Goal: Register for event/course

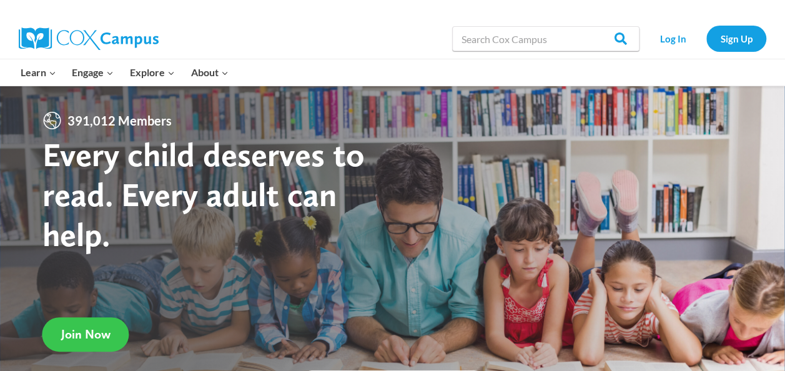
click at [92, 320] on link "Join Now" at bounding box center [85, 334] width 87 height 34
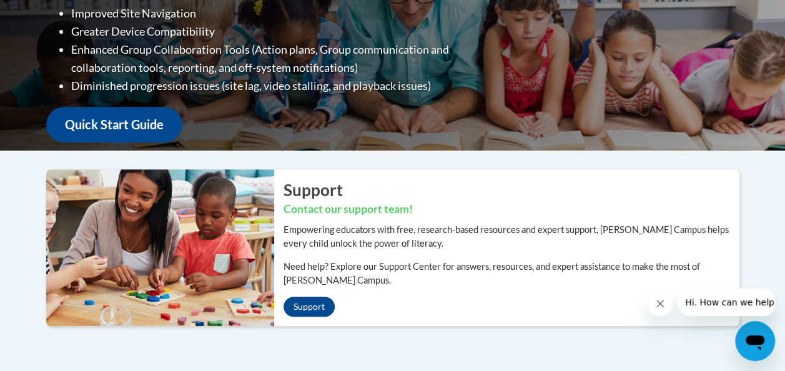
scroll to position [262, 0]
click at [108, 129] on link "Quick Start Guide" at bounding box center [114, 125] width 136 height 36
click at [99, 112] on link "Quick Start Guide" at bounding box center [114, 125] width 136 height 36
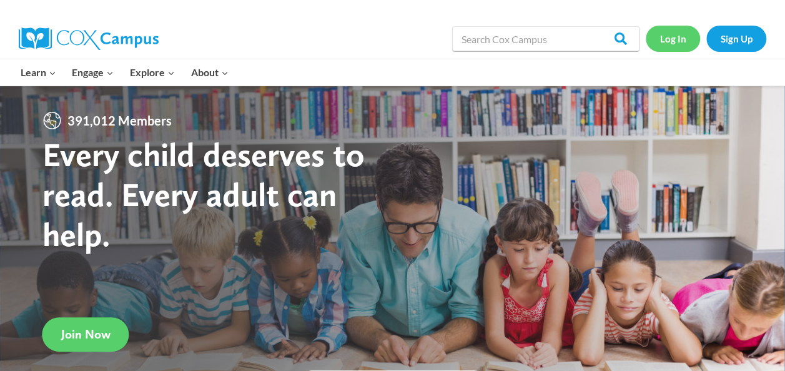
click at [683, 30] on link "Log In" at bounding box center [673, 39] width 54 height 26
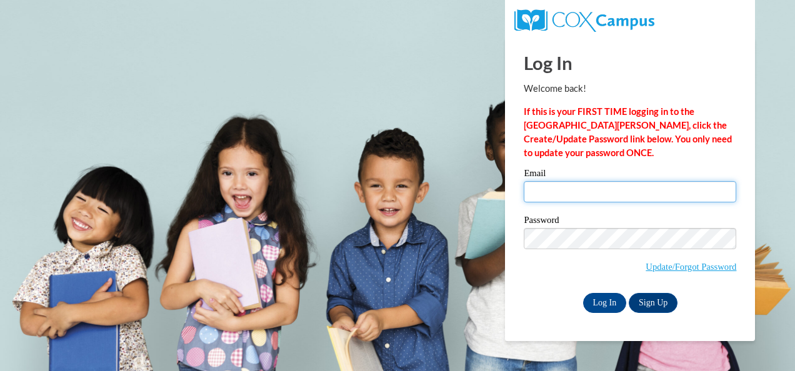
click at [547, 201] on input "Email" at bounding box center [630, 191] width 212 height 21
type input "adompier@kbocc.edu"
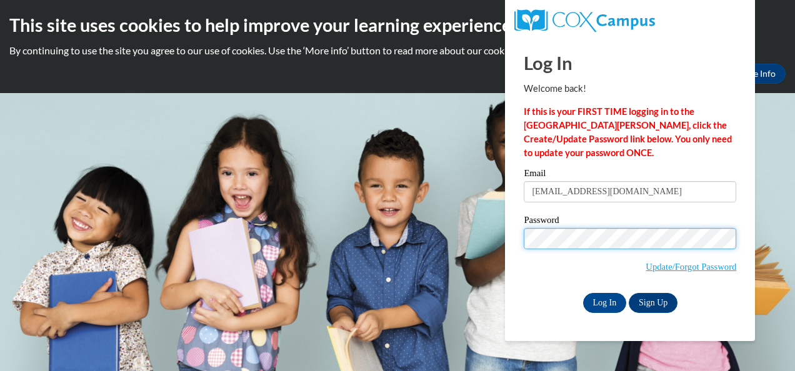
click at [583, 293] on input "Log In" at bounding box center [605, 303] width 44 height 20
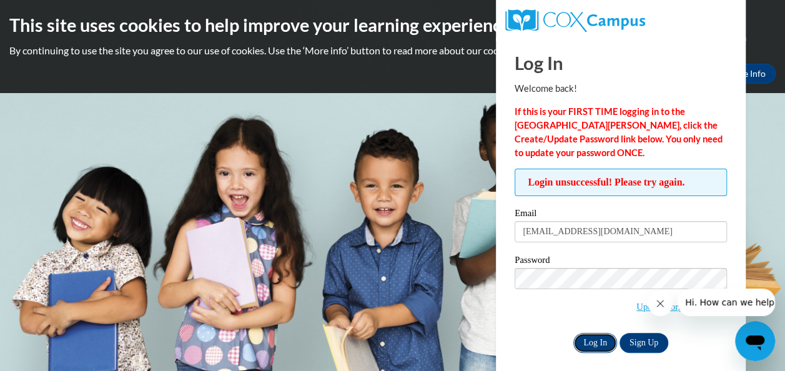
click at [588, 344] on input "Log In" at bounding box center [596, 343] width 44 height 20
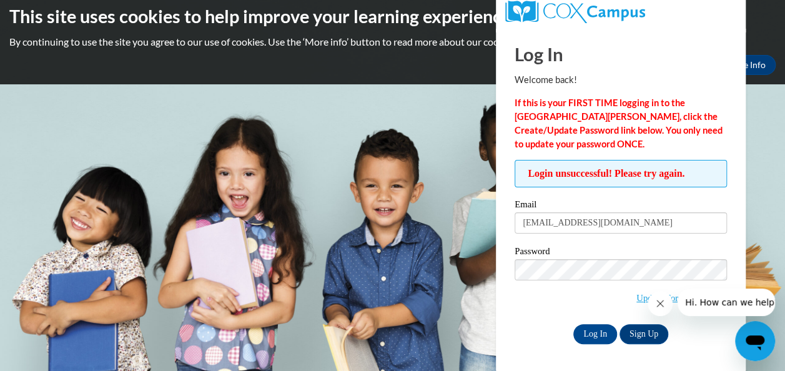
click at [654, 304] on button "Close message from company" at bounding box center [660, 303] width 25 height 25
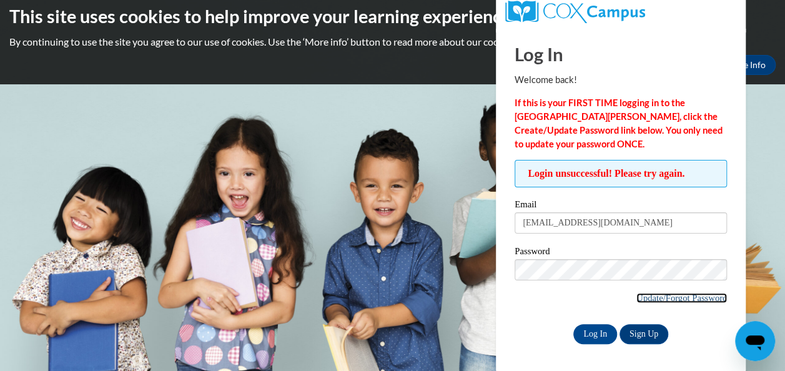
click at [660, 297] on link "Update/Forgot Password" at bounding box center [682, 298] width 91 height 10
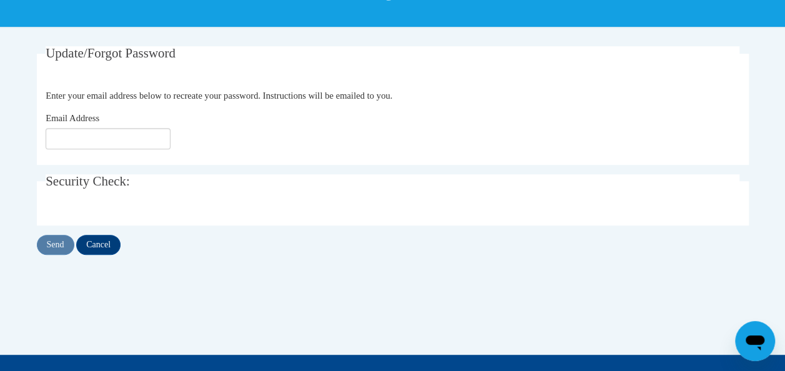
scroll to position [216, 0]
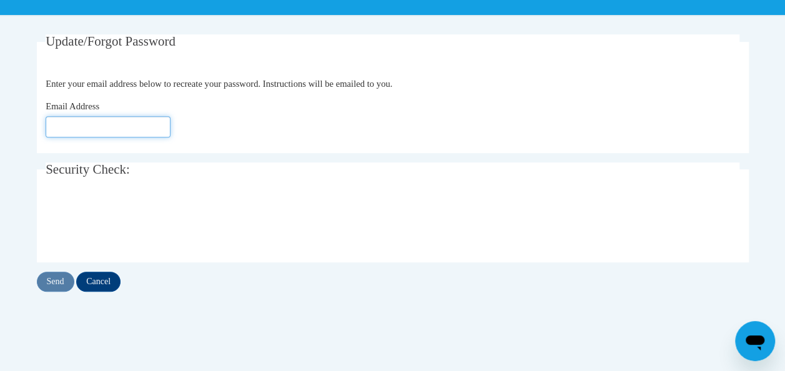
click at [60, 117] on input "Email Address" at bounding box center [108, 126] width 125 height 21
type input "[EMAIL_ADDRESS][DOMAIN_NAME]"
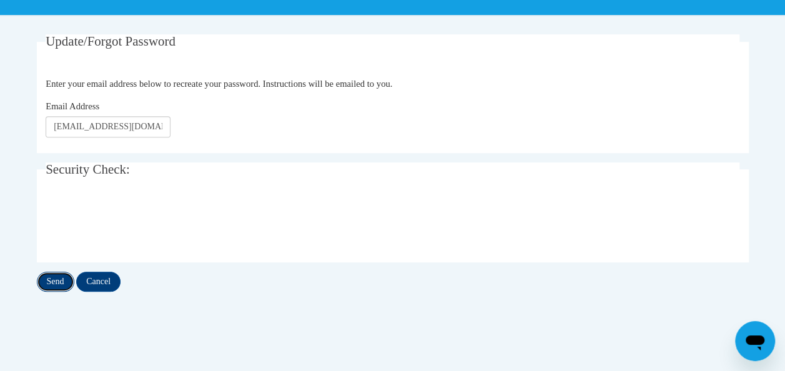
click at [55, 275] on input "Send" at bounding box center [55, 282] width 37 height 20
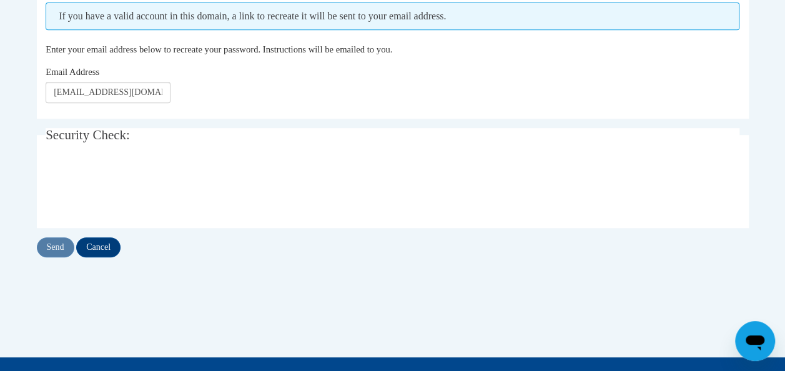
scroll to position [285, 0]
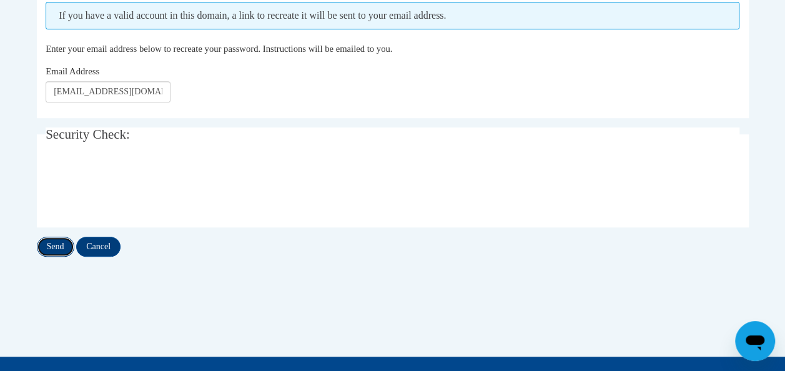
click at [52, 244] on input "Send" at bounding box center [55, 247] width 37 height 20
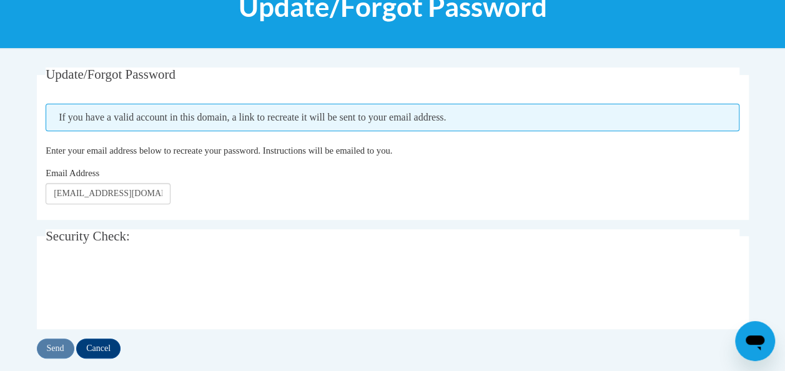
scroll to position [204, 0]
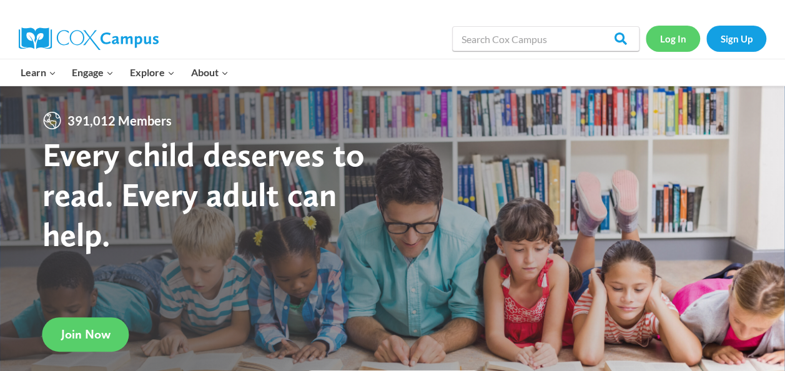
click at [684, 31] on link "Log In" at bounding box center [673, 39] width 54 height 26
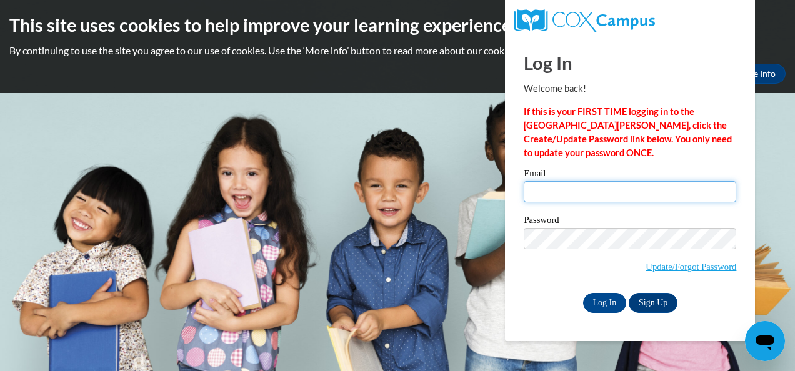
click at [622, 192] on input "Email" at bounding box center [630, 191] width 212 height 21
type input "[EMAIL_ADDRESS][DOMAIN_NAME]"
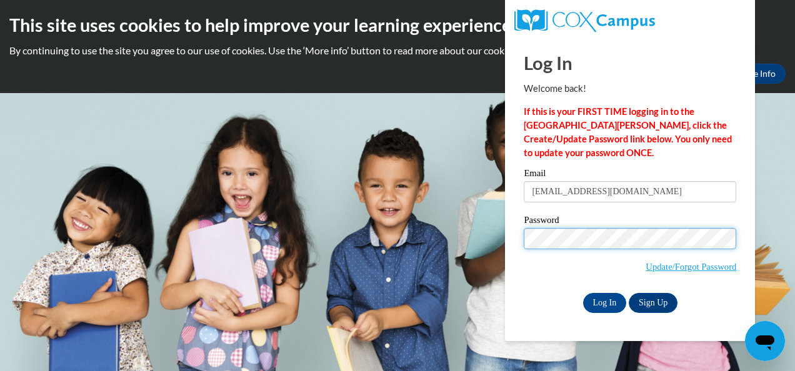
click at [583, 293] on input "Log In" at bounding box center [605, 303] width 44 height 20
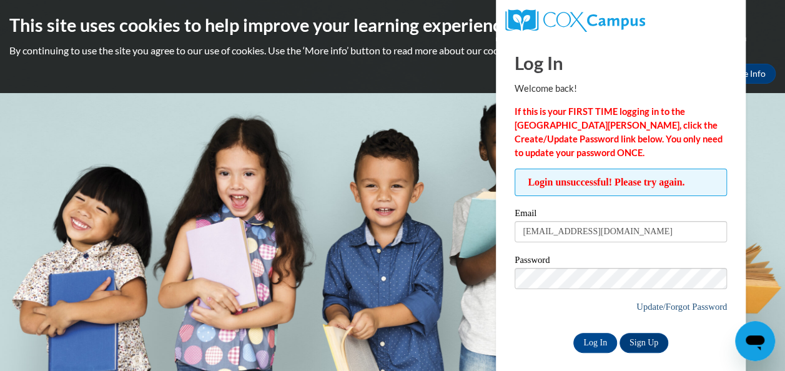
scroll to position [9, 0]
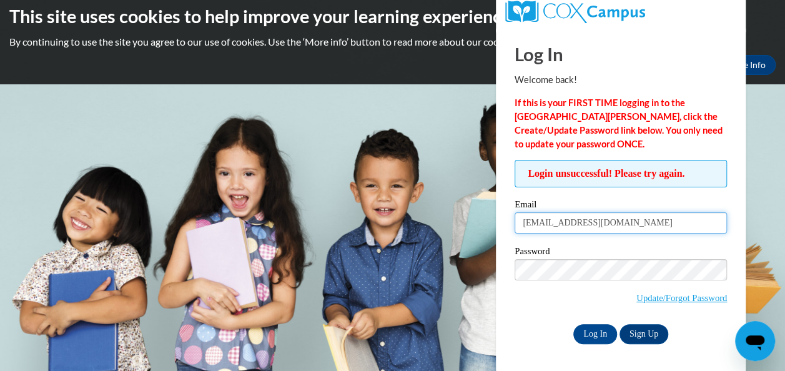
drag, startPoint x: 620, startPoint y: 225, endPoint x: 514, endPoint y: 224, distance: 106.2
click at [514, 224] on div "Login unsuccessful! Please try again. Please enter your email! Please enter you…" at bounding box center [620, 252] width 231 height 184
click at [574, 324] on input "Log In" at bounding box center [596, 334] width 44 height 20
click at [560, 224] on input "addidom" at bounding box center [621, 222] width 212 height 21
type input "[EMAIL_ADDRESS][DOMAIN_NAME]"
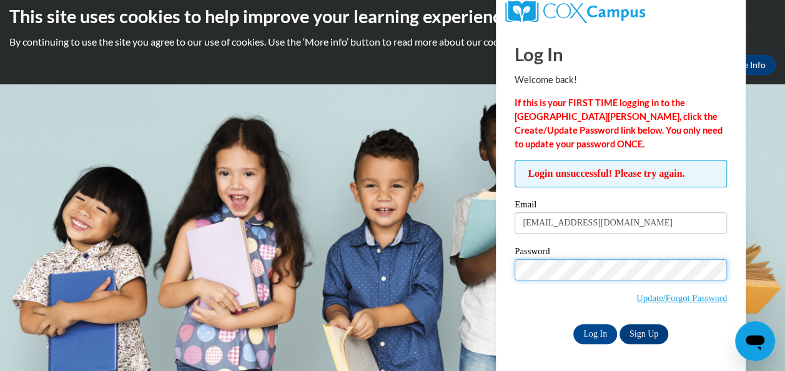
click at [574, 324] on input "Log In" at bounding box center [596, 334] width 44 height 20
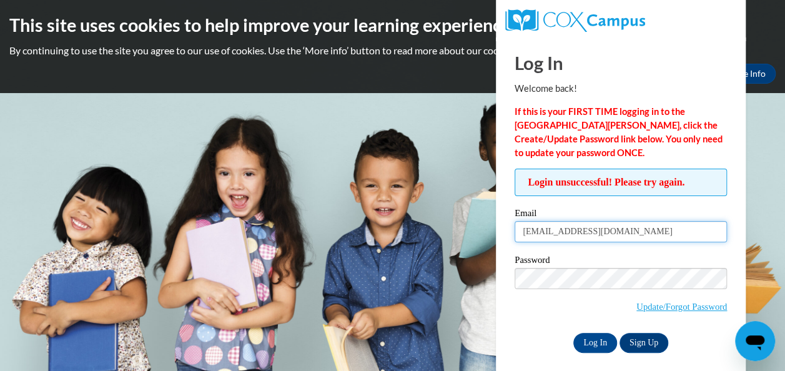
drag, startPoint x: 626, startPoint y: 231, endPoint x: 487, endPoint y: 207, distance: 140.6
click at [487, 207] on body "This site uses cookies to help improve your learning experience. By continuing …" at bounding box center [392, 185] width 785 height 371
click at [574, 333] on input "Log In" at bounding box center [596, 343] width 44 height 20
click at [584, 231] on input "adompier" at bounding box center [621, 231] width 212 height 21
type input "[EMAIL_ADDRESS][DOMAIN_NAME]"
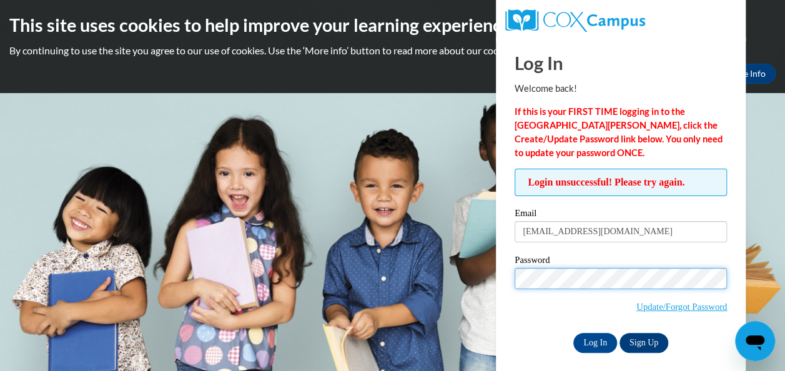
click at [574, 333] on input "Log In" at bounding box center [596, 343] width 44 height 20
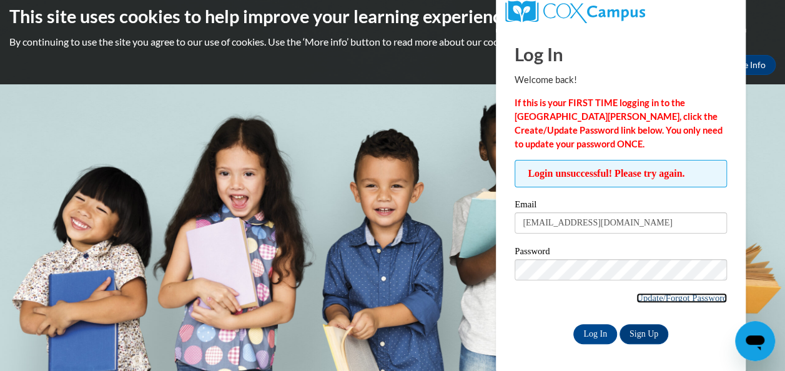
click at [647, 297] on link "Update/Forgot Password" at bounding box center [682, 298] width 91 height 10
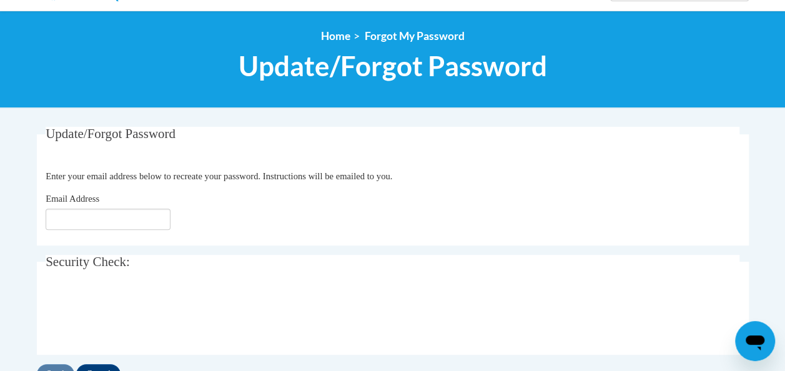
scroll to position [124, 0]
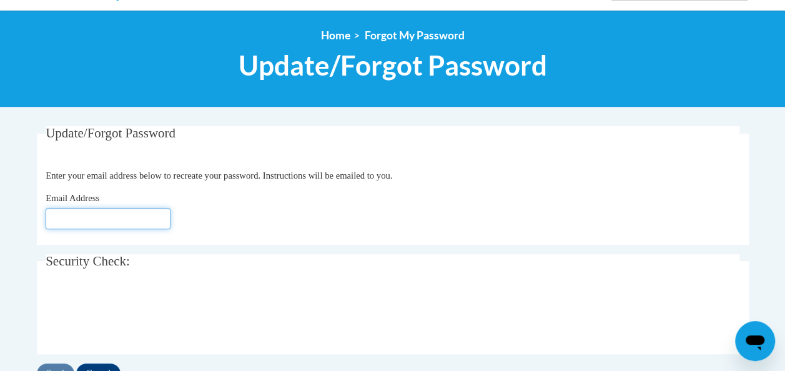
click at [135, 221] on input "Email Address" at bounding box center [108, 218] width 125 height 21
type input "[EMAIL_ADDRESS][DOMAIN_NAME]"
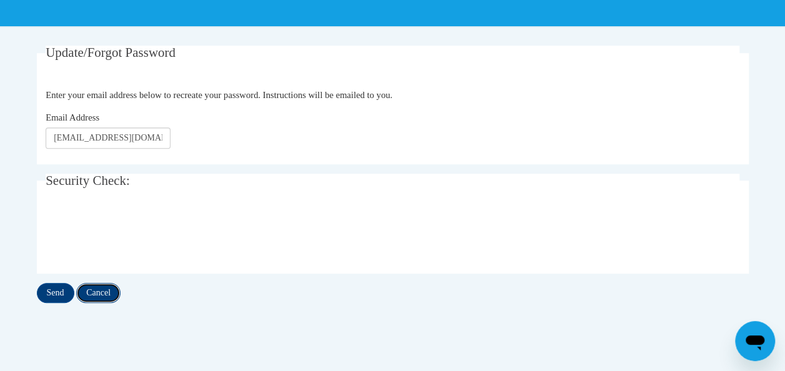
click at [96, 290] on input "Cancel" at bounding box center [98, 293] width 44 height 20
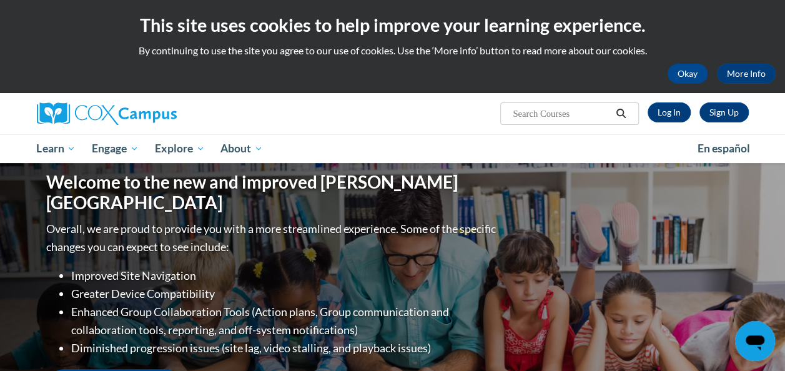
click at [540, 114] on input "Search..." at bounding box center [562, 113] width 100 height 15
type input "literacy"
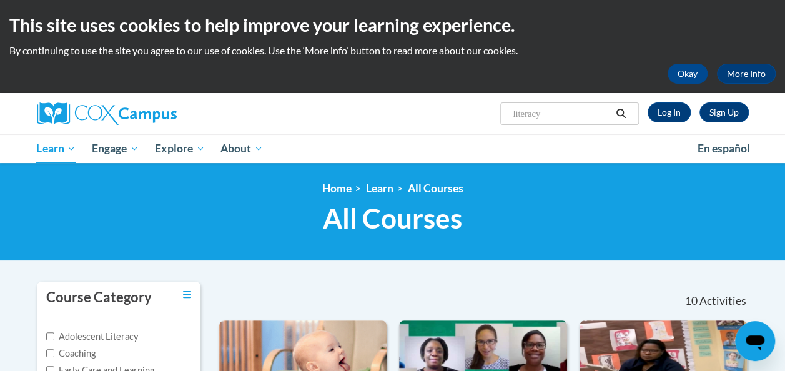
click at [401, 124] on div "Sign Up Log In Search Search... literacy" at bounding box center [514, 109] width 487 height 32
drag, startPoint x: 580, startPoint y: 111, endPoint x: 400, endPoint y: 94, distance: 181.4
click at [400, 94] on div "Sign Up Log In Search Search... literacy" at bounding box center [514, 109] width 487 height 32
type input "the power of language"
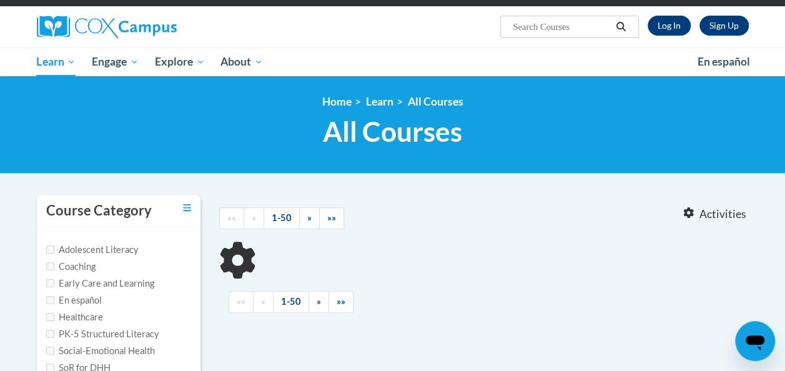
type input "the power of language"
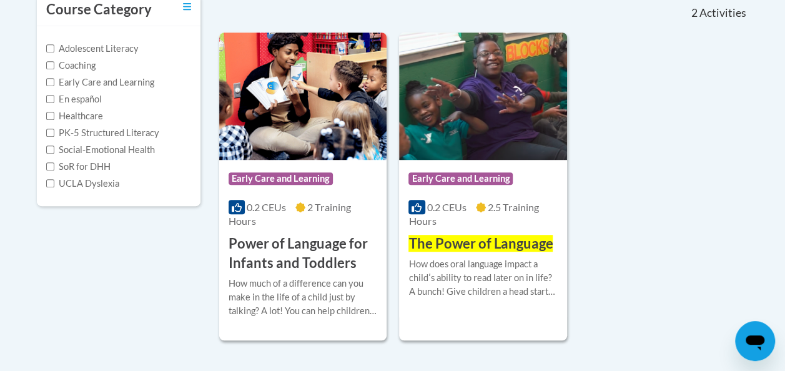
scroll to position [289, 0]
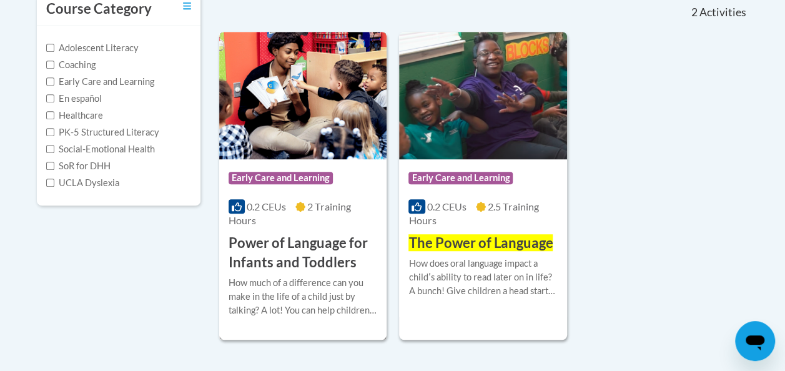
click at [309, 249] on h3 "Power of Language for Infants and Toddlers" at bounding box center [303, 253] width 149 height 39
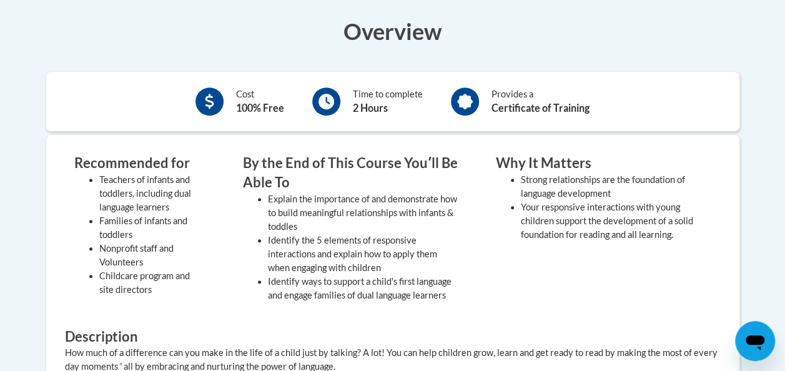
scroll to position [346, 0]
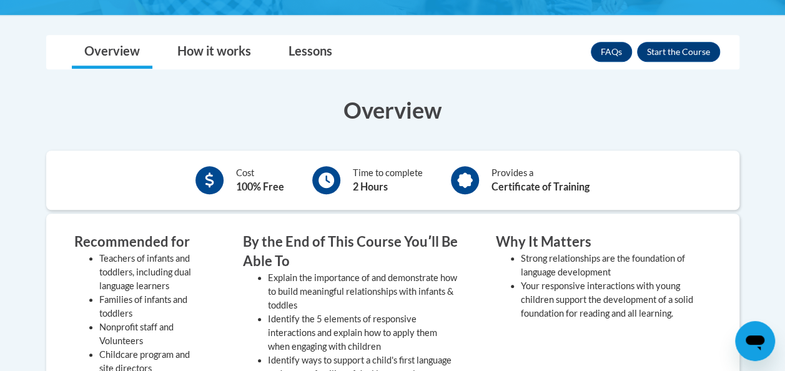
click at [555, 189] on b "Certificate of Training" at bounding box center [541, 187] width 98 height 12
click at [674, 49] on button "Enroll" at bounding box center [678, 52] width 83 height 20
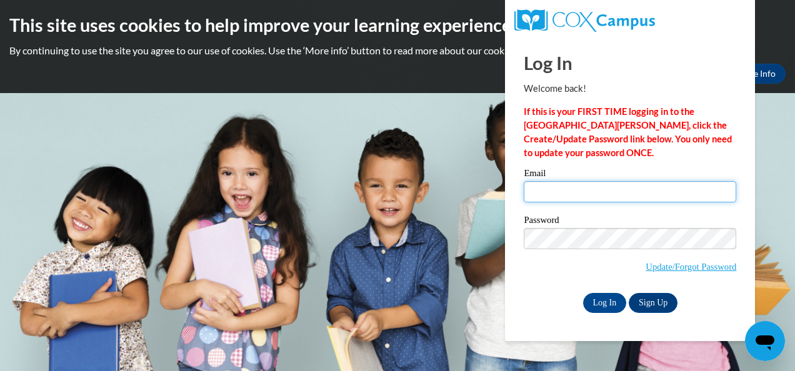
click at [592, 194] on input "Email" at bounding box center [630, 191] width 212 height 21
type input "adompier"
click at [583, 293] on input "Log In" at bounding box center [605, 303] width 44 height 20
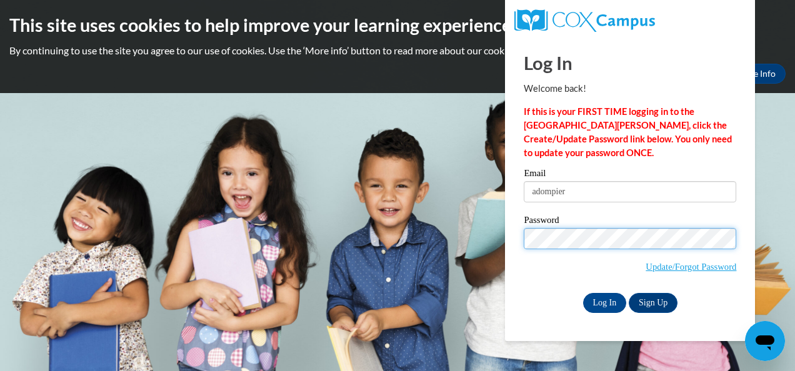
click at [583, 293] on input "Log In" at bounding box center [605, 303] width 44 height 20
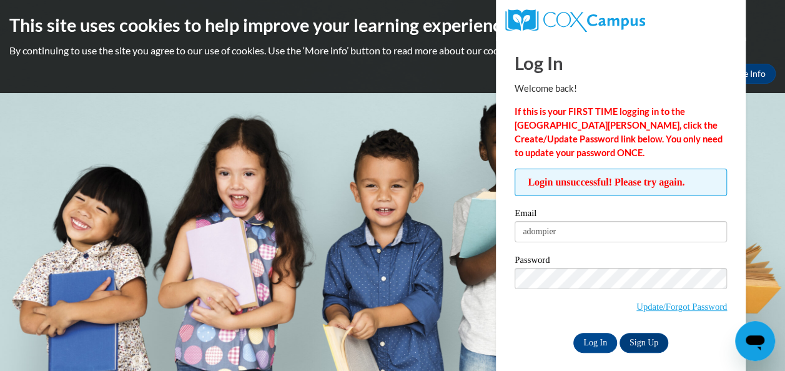
click at [560, 291] on span "Update/Forgot Password" at bounding box center [621, 294] width 212 height 52
click at [574, 333] on input "Log In" at bounding box center [596, 343] width 44 height 20
click at [649, 305] on link "Update/Forgot Password" at bounding box center [682, 307] width 91 height 10
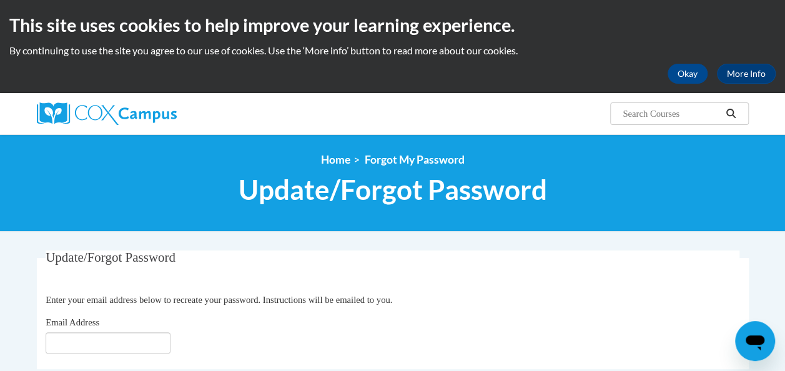
click at [649, 305] on p "Enter your email address below to recreate your password. Instructions will be …" at bounding box center [393, 300] width 694 height 14
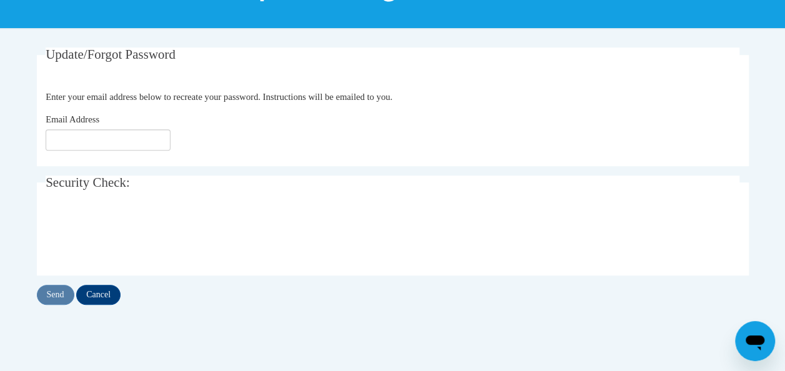
scroll to position [202, 0]
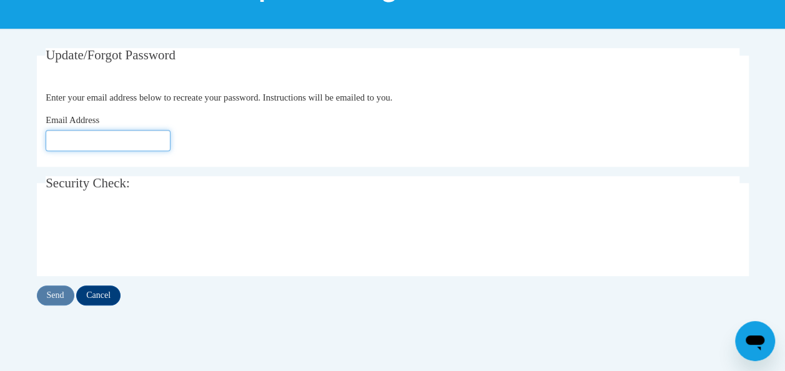
click at [118, 132] on input "Email Address" at bounding box center [108, 140] width 125 height 21
type input "[EMAIL_ADDRESS][DOMAIN_NAME]"
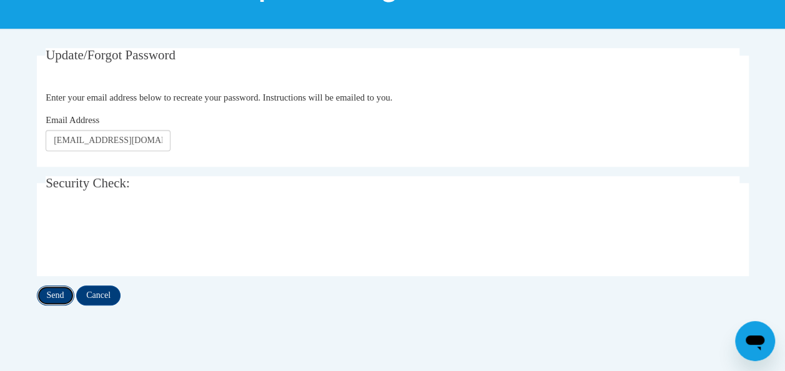
click at [57, 289] on input "Send" at bounding box center [55, 296] width 37 height 20
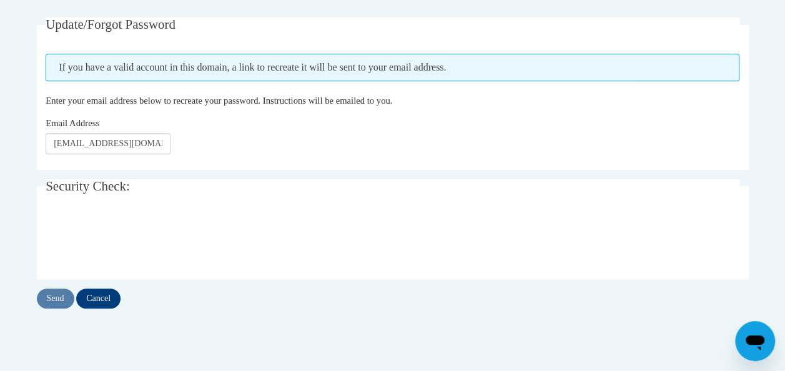
scroll to position [236, 0]
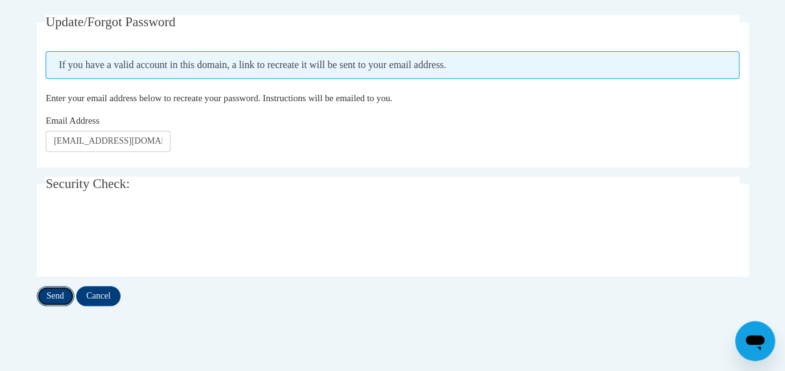
click at [65, 291] on input "Send" at bounding box center [55, 296] width 37 height 20
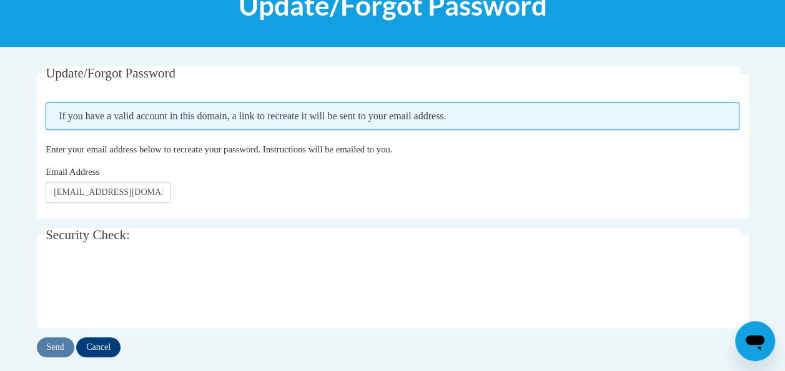
scroll to position [190, 0]
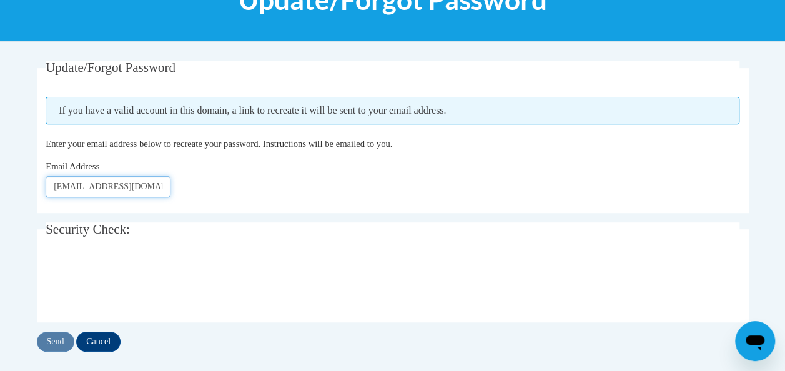
click at [136, 179] on input "[EMAIL_ADDRESS][DOMAIN_NAME]" at bounding box center [108, 186] width 125 height 21
click at [59, 342] on input "Send" at bounding box center [55, 342] width 37 height 20
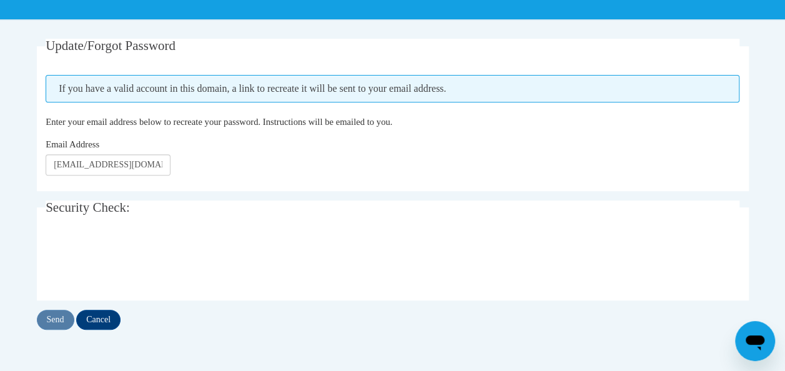
scroll to position [212, 0]
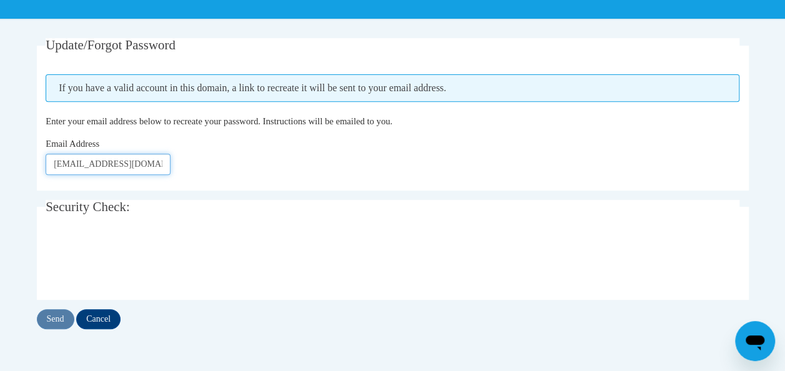
drag, startPoint x: 148, startPoint y: 167, endPoint x: 15, endPoint y: 166, distance: 133.1
click at [15, 166] on body "This site uses cookies to help improve your learning experience. By continuing …" at bounding box center [392, 219] width 785 height 862
type input "[EMAIL_ADDRESS][DOMAIN_NAME]"
click at [64, 312] on input "Send" at bounding box center [55, 319] width 37 height 20
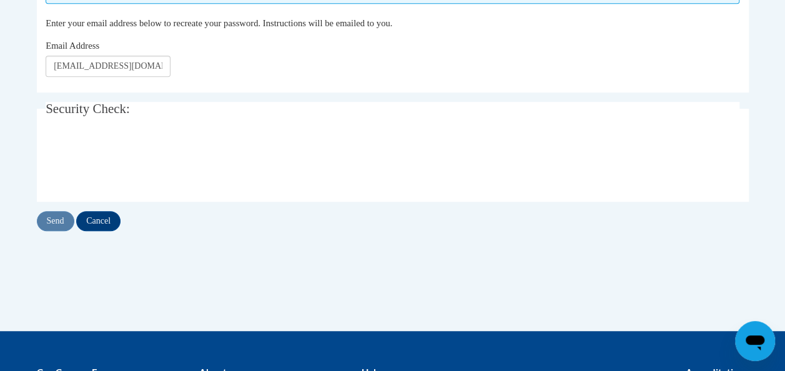
scroll to position [309, 0]
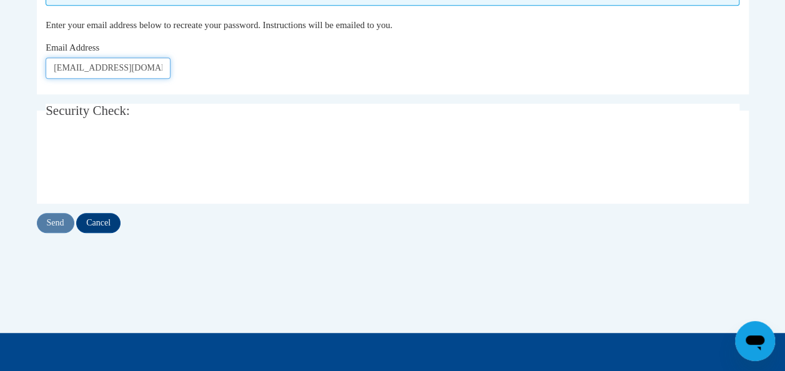
drag, startPoint x: 154, startPoint y: 71, endPoint x: 0, endPoint y: 51, distance: 155.6
type input "[EMAIL_ADDRESS][DOMAIN_NAME]"
click at [57, 229] on input "Send" at bounding box center [55, 223] width 37 height 20
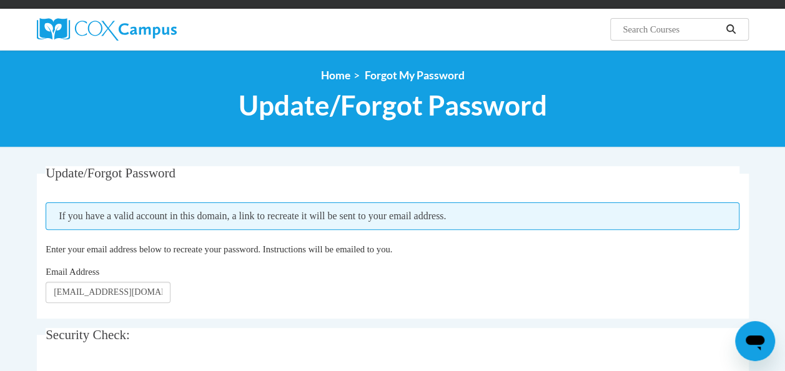
scroll to position [177, 0]
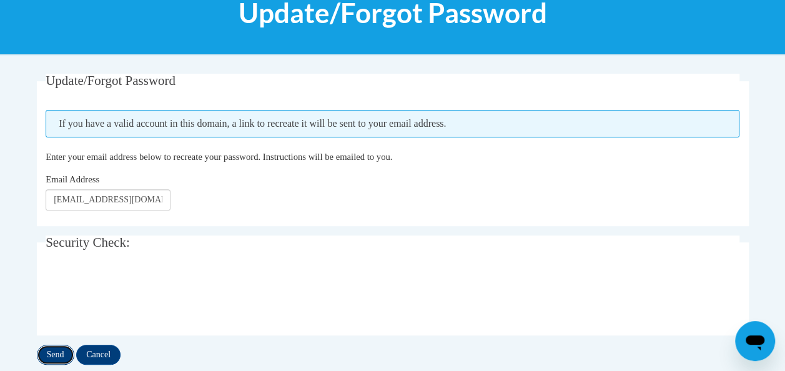
click at [51, 353] on input "Send" at bounding box center [55, 355] width 37 height 20
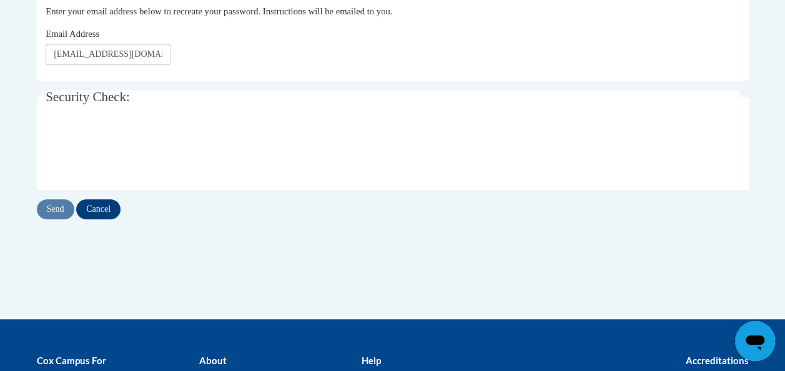
scroll to position [350, 0]
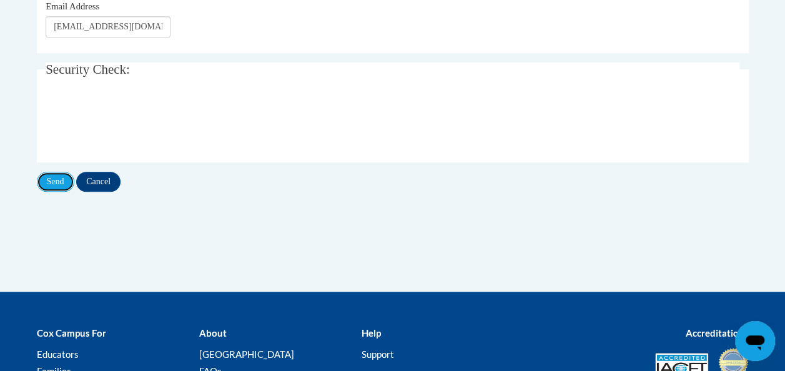
click at [54, 174] on input "Send" at bounding box center [55, 182] width 37 height 20
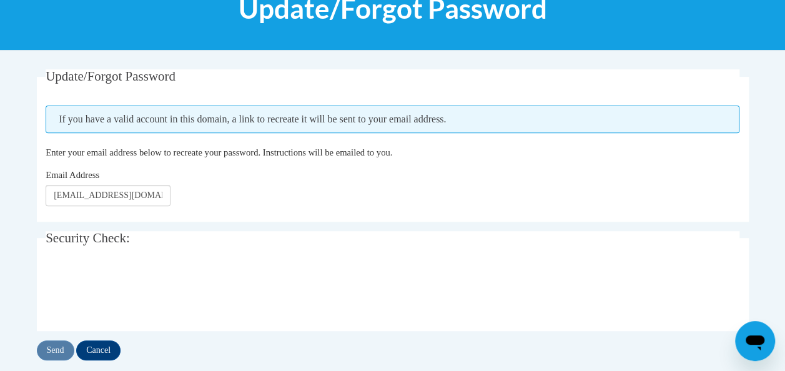
scroll to position [167, 0]
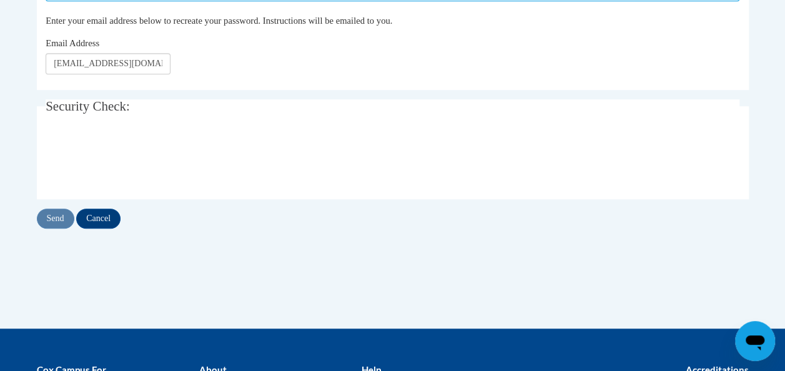
scroll to position [310, 0]
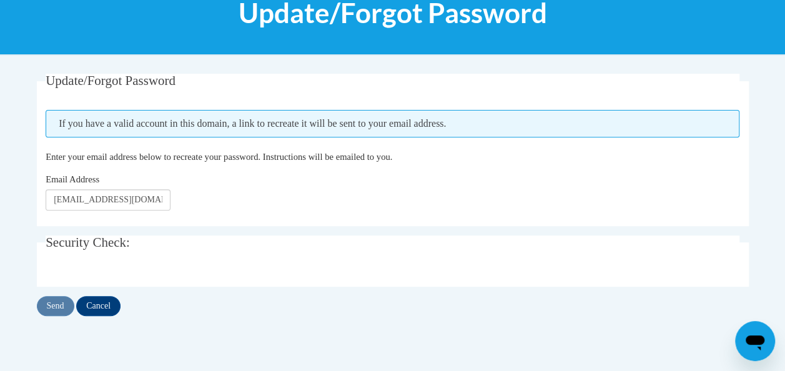
scroll to position [177, 0]
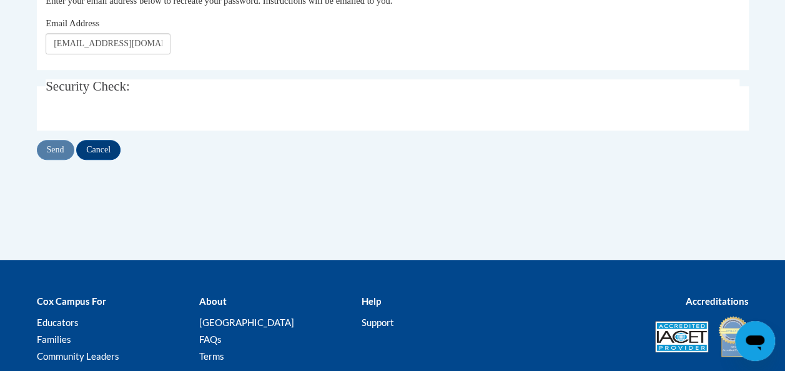
scroll to position [212, 0]
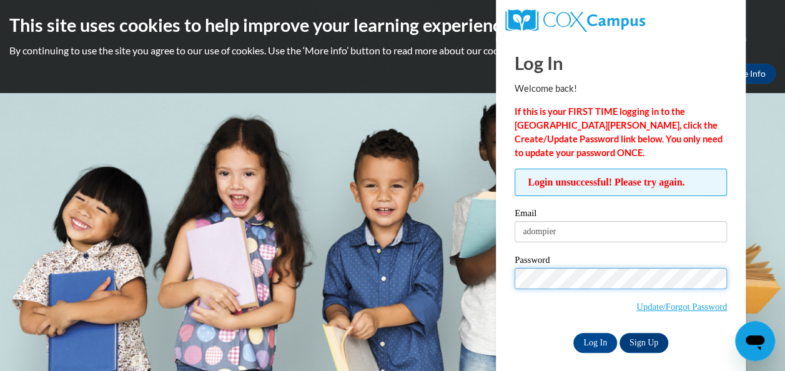
click at [574, 333] on input "Log In" at bounding box center [596, 343] width 44 height 20
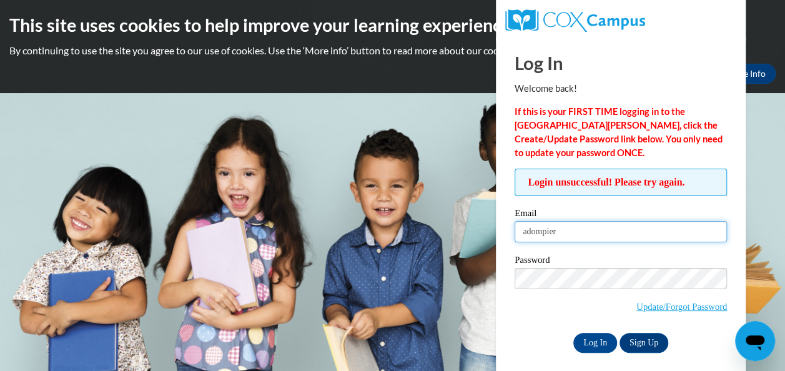
click at [567, 227] on input "adompier" at bounding box center [621, 231] width 212 height 21
type input "adompier@kbocc.edu"
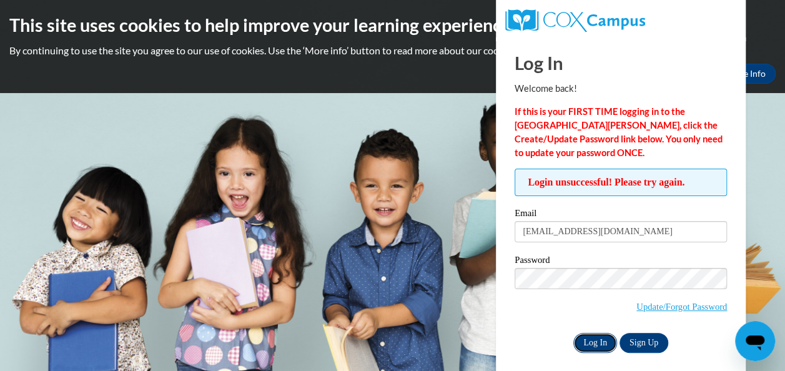
click at [586, 349] on input "Log In" at bounding box center [596, 343] width 44 height 20
click at [658, 304] on link "Update/Forgot Password" at bounding box center [682, 307] width 91 height 10
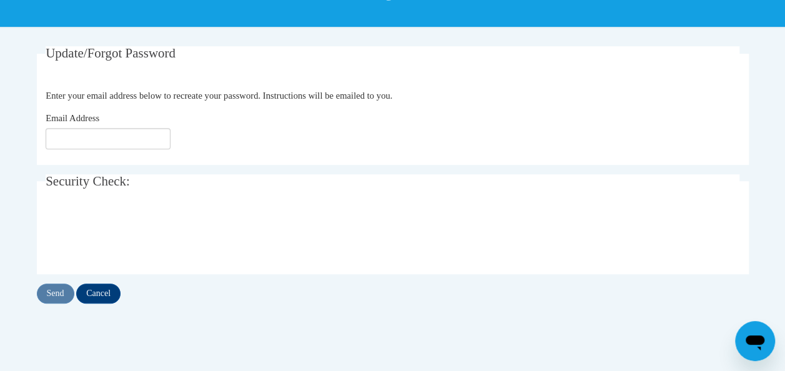
scroll to position [205, 0]
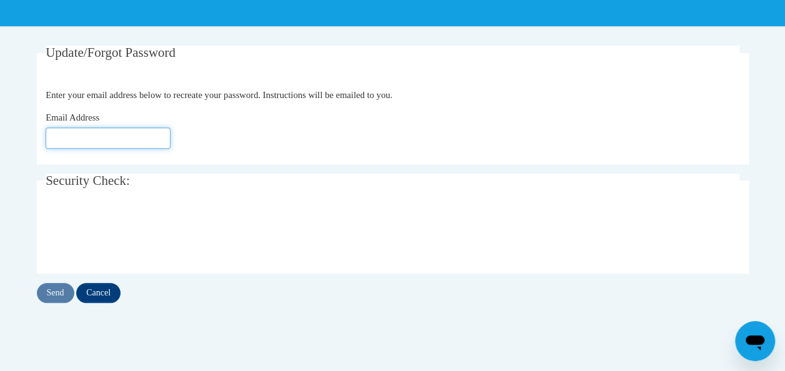
click at [66, 137] on input "Email Address" at bounding box center [108, 137] width 125 height 21
type input "[EMAIL_ADDRESS][DOMAIN_NAME]"
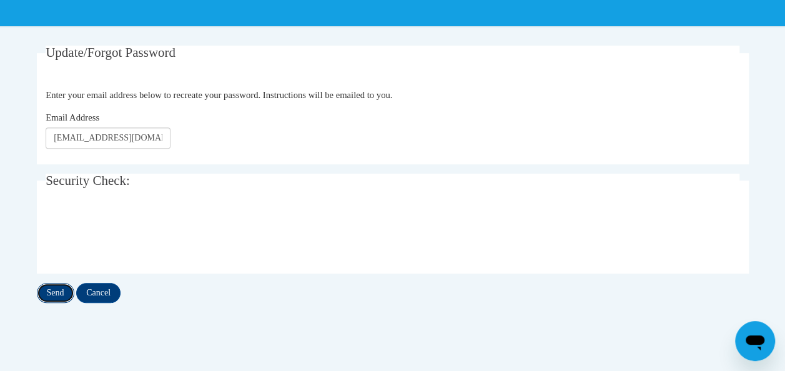
click at [45, 292] on input "Send" at bounding box center [55, 293] width 37 height 20
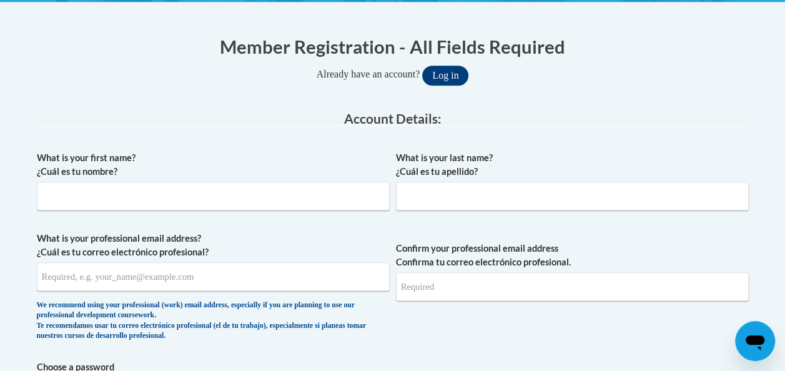
scroll to position [187, 0]
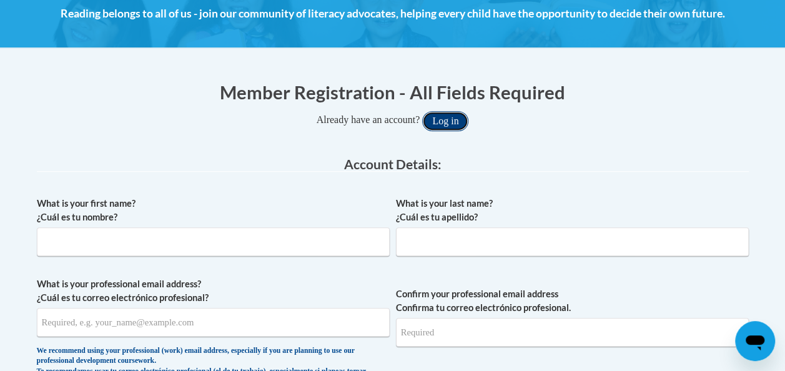
click at [446, 120] on button "Log in" at bounding box center [445, 121] width 46 height 20
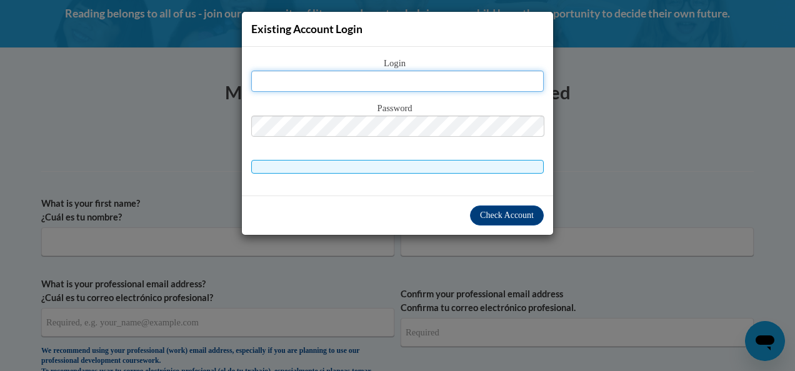
click at [417, 76] on input "text" at bounding box center [397, 81] width 292 height 21
type input "[EMAIL_ADDRESS][DOMAIN_NAME]"
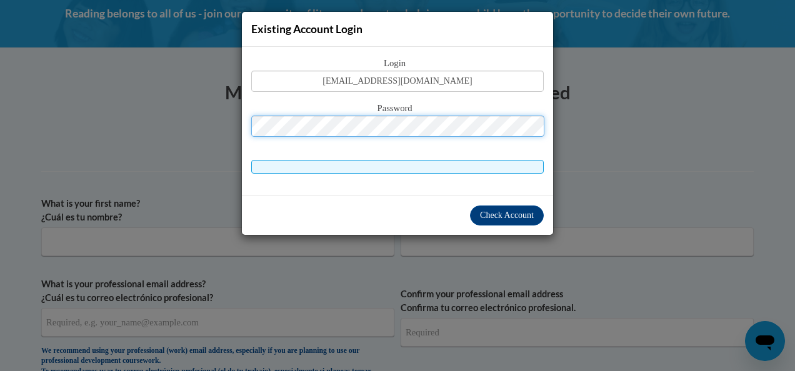
click at [427, 111] on button "Log in" at bounding box center [450, 121] width 46 height 20
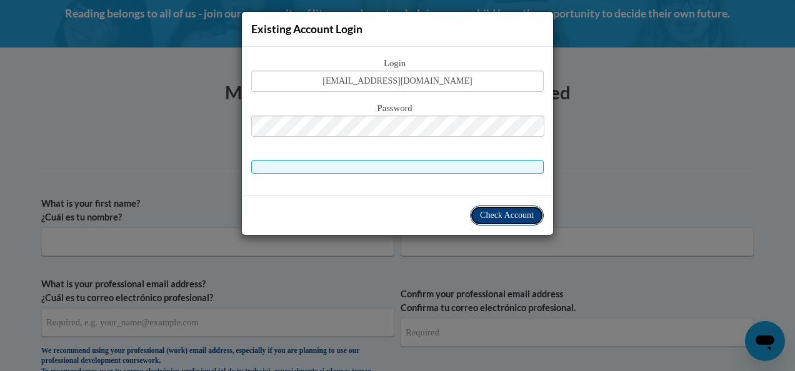
click at [499, 215] on span "Check Account" at bounding box center [507, 215] width 54 height 9
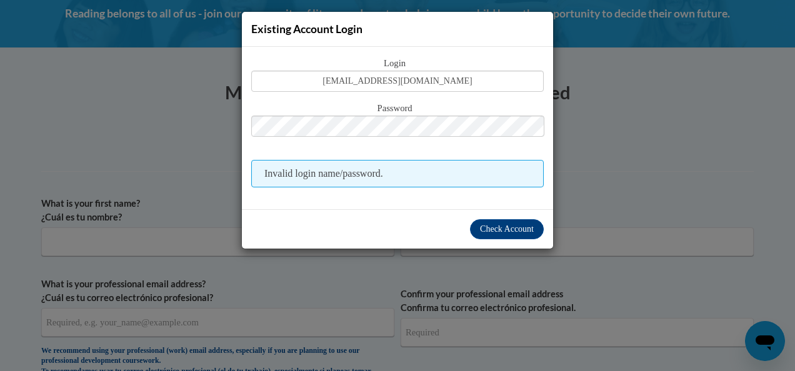
click at [451, 138] on div "Password" at bounding box center [397, 125] width 292 height 49
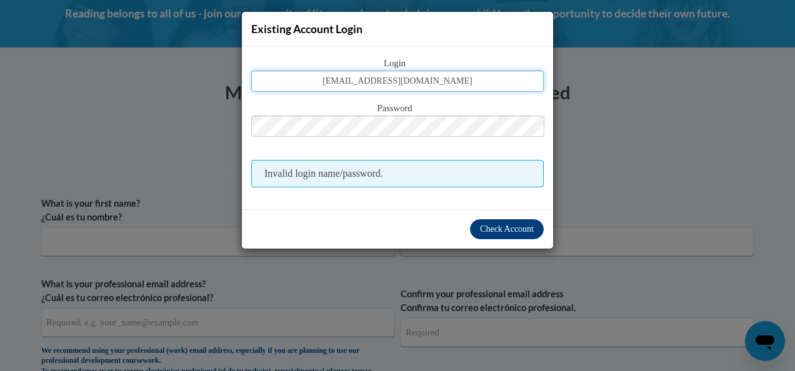
drag, startPoint x: 451, startPoint y: 138, endPoint x: 427, endPoint y: 74, distance: 68.8
click at [427, 74] on input "adompier@kbocc.edu" at bounding box center [397, 81] width 292 height 21
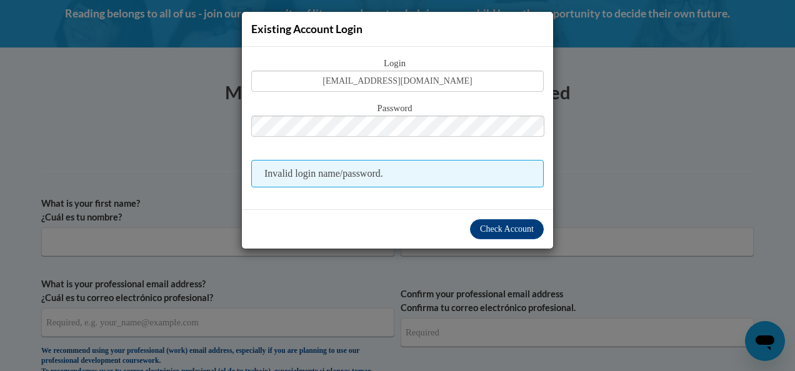
click at [530, 112] on span "Password" at bounding box center [397, 109] width 292 height 14
click at [476, 171] on span "Invalid login name/password." at bounding box center [397, 173] width 292 height 27
click at [512, 225] on span "Check Account" at bounding box center [507, 228] width 54 height 9
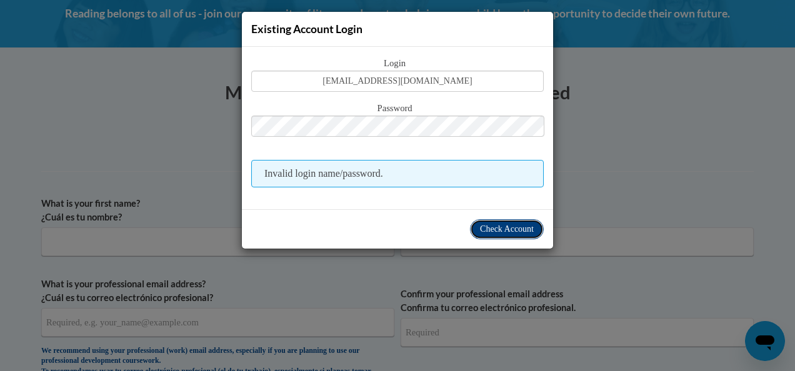
click at [512, 225] on span "Check Account" at bounding box center [507, 228] width 54 height 9
click at [663, 123] on div "Existing Account Login Login adompier@kbocc.edu Password Invalid login name/pas…" at bounding box center [397, 185] width 795 height 371
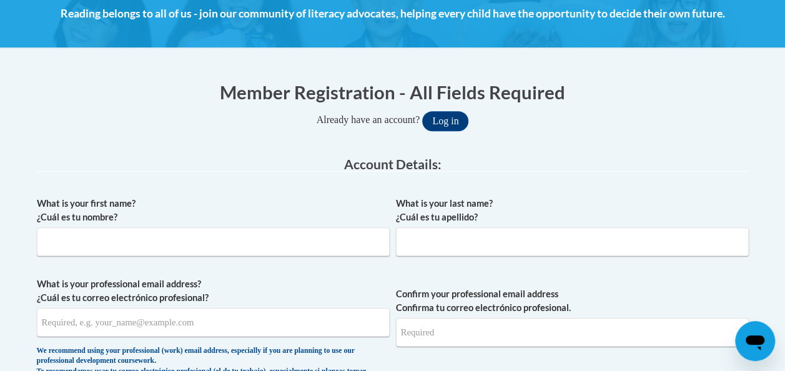
scroll to position [244, 0]
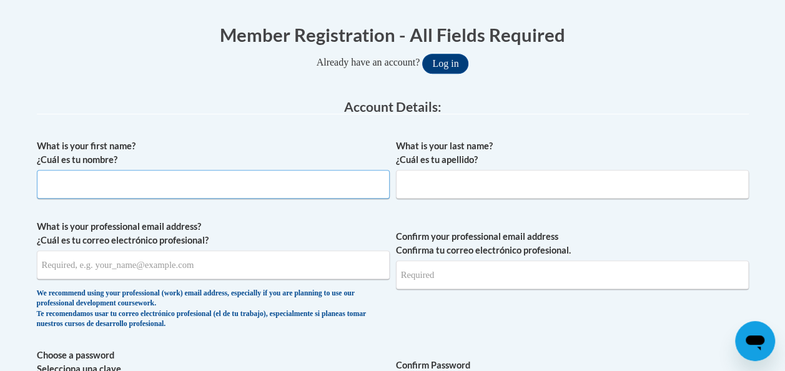
click at [195, 189] on input "What is your first name? ¿Cuál es tu nombre?" at bounding box center [213, 184] width 353 height 29
type input "Addison"
type input "Dompier"
type input "addidompier22@gmail.com"
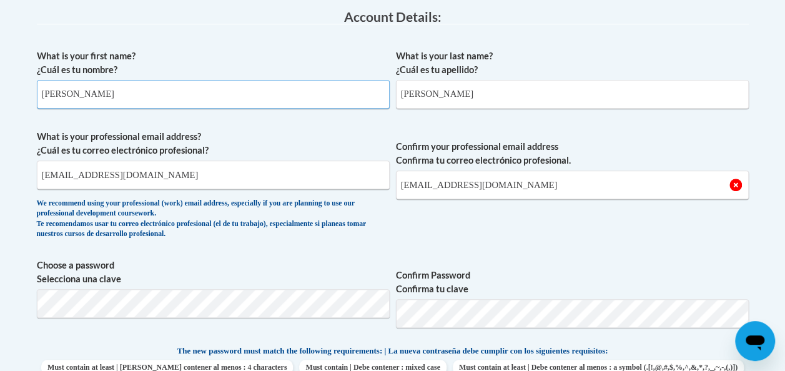
scroll to position [385, 0]
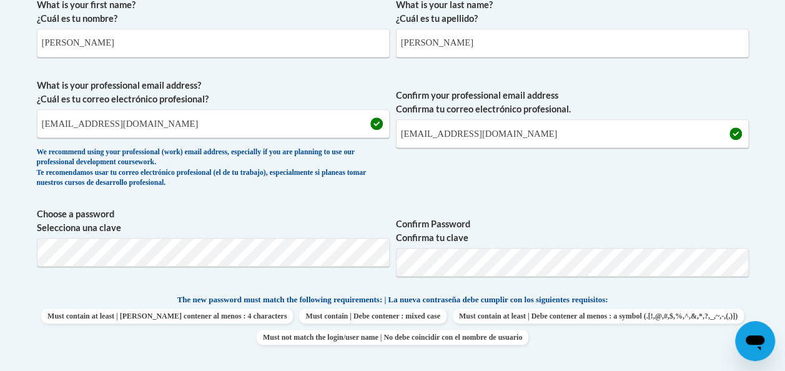
click at [272, 281] on span "Choose a password Selecciona una clave" at bounding box center [213, 246] width 353 height 79
click at [479, 282] on span "Confirm Password Confirma tu clave" at bounding box center [572, 246] width 353 height 79
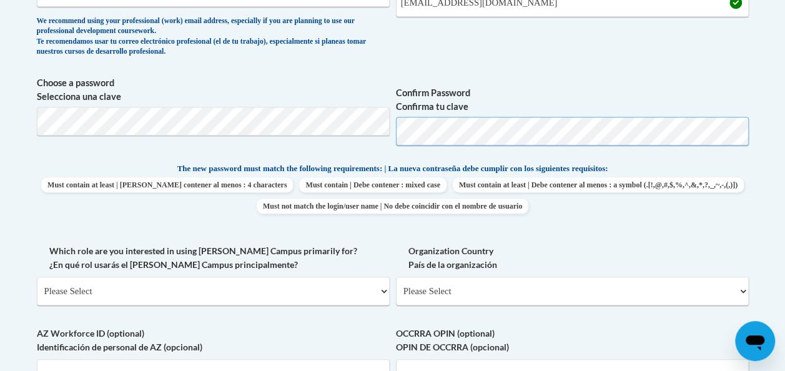
scroll to position [725, 0]
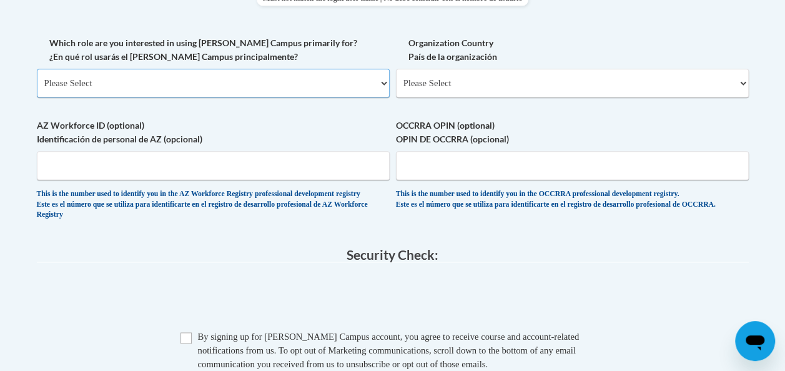
click at [315, 92] on select "Please Select College/University | Colegio/Universidad Community/Nonprofit Part…" at bounding box center [213, 83] width 353 height 29
select select "5a18ea06-2b54-4451-96f2-d152daf9eac5"
click at [37, 69] on select "Please Select College/University | Colegio/Universidad Community/Nonprofit Part…" at bounding box center [213, 83] width 353 height 29
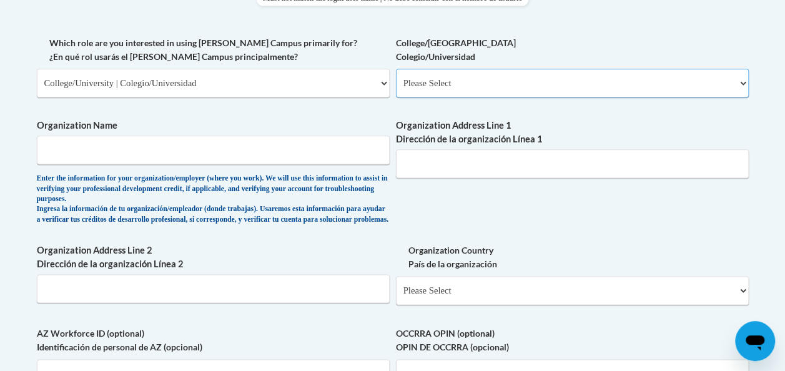
click at [456, 84] on select "Please Select College/University Staff | Empleado universitario College/Univers…" at bounding box center [572, 83] width 353 height 29
click at [396, 69] on select "Please Select College/University Staff | Empleado universitario College/Univers…" at bounding box center [572, 83] width 353 height 29
click at [444, 82] on select "Please Select College/University Staff | Empleado universitario College/Univers…" at bounding box center [572, 83] width 353 height 29
select select "99b32b07-cffc-426c-8bf6-0cd77760d84b"
click at [396, 69] on select "Please Select College/University Staff | Empleado universitario College/Univers…" at bounding box center [572, 83] width 353 height 29
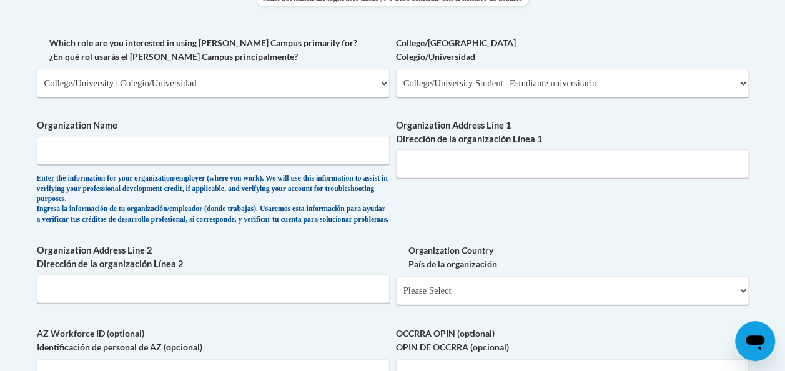
click at [194, 190] on div "Enter the information for your organization/employer (where you work). We will …" at bounding box center [213, 199] width 353 height 51
click at [199, 152] on input "Organization Name" at bounding box center [213, 150] width 353 height 29
type input "KBOCC"
click at [425, 172] on input "Organization Address Line 1 Dirección de la organización Línea 1" at bounding box center [572, 163] width 353 height 29
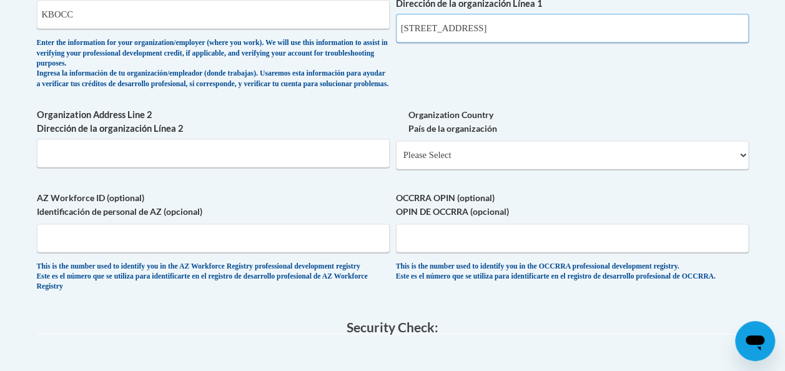
scroll to position [861, 0]
click at [342, 164] on input "Organization Address Line 2 Dirección de la organización Línea 2" at bounding box center [213, 152] width 353 height 29
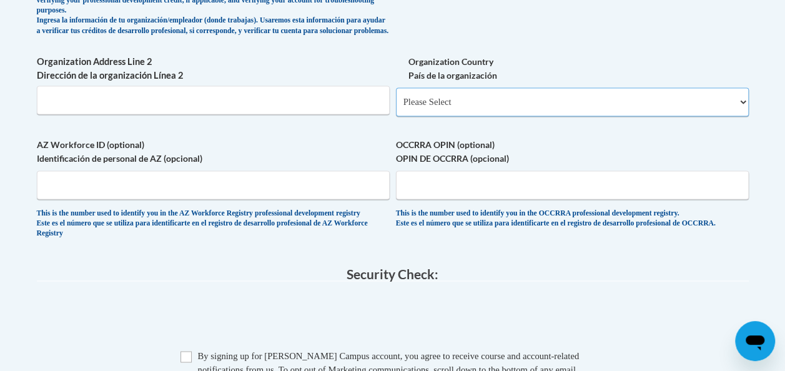
click at [486, 116] on select "Please Select United States | Estados Unidos Outside of the United States | Fue…" at bounding box center [572, 101] width 353 height 29
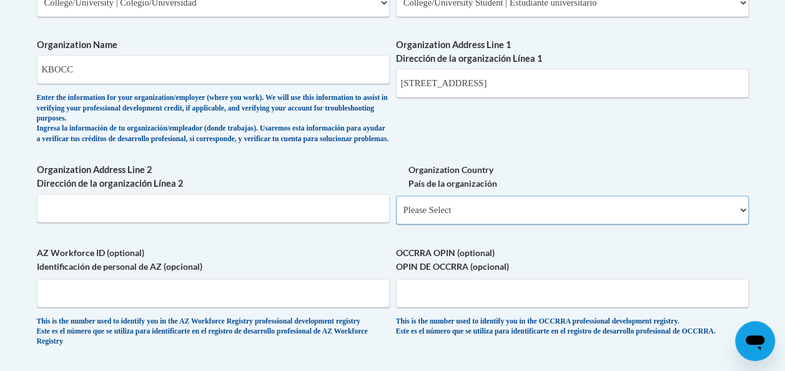
scroll to position [805, 0]
click at [417, 84] on input "715 N Main Street" at bounding box center [572, 83] width 353 height 29
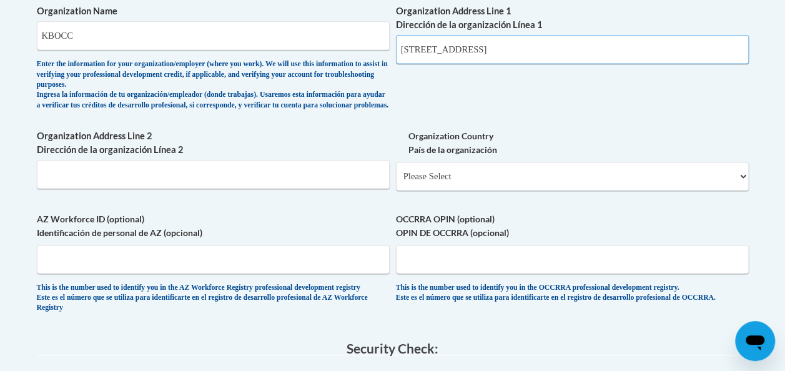
scroll to position [864, 0]
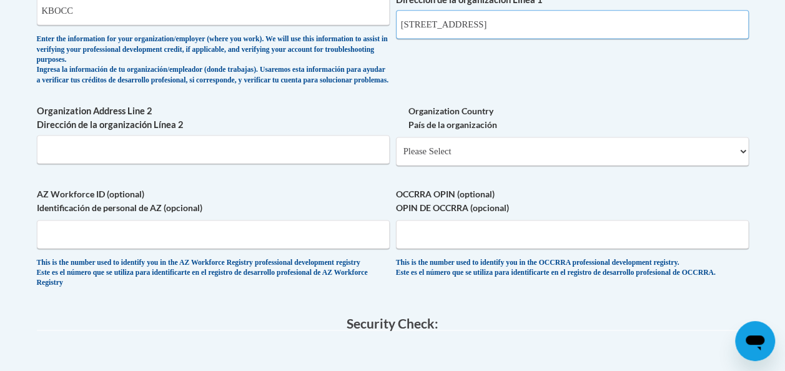
type input "700 N Main Street"
click at [534, 154] on select "Please Select United States | Estados Unidos Outside of the United States | Fue…" at bounding box center [572, 151] width 353 height 29
select select "ad49bcad-a171-4b2e-b99c-48b446064914"
click at [396, 146] on select "Please Select United States | Estados Unidos Outside of the United States | Fue…" at bounding box center [572, 151] width 353 height 29
select select
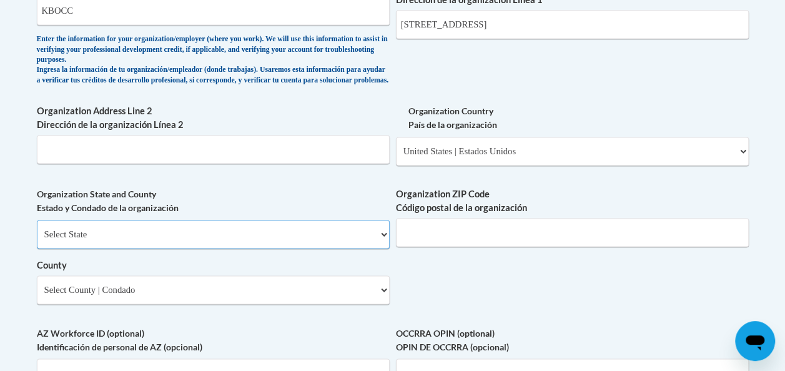
click at [227, 249] on select "Select State Alabama Alaska Arizona Arkansas California Colorado Connecticut De…" at bounding box center [213, 234] width 353 height 29
select select "Michigan"
click at [37, 229] on select "Select State Alabama Alaska Arizona Arkansas California Colorado Connecticut De…" at bounding box center [213, 234] width 353 height 29
click at [408, 24] on input "700 N Main Street" at bounding box center [572, 24] width 353 height 29
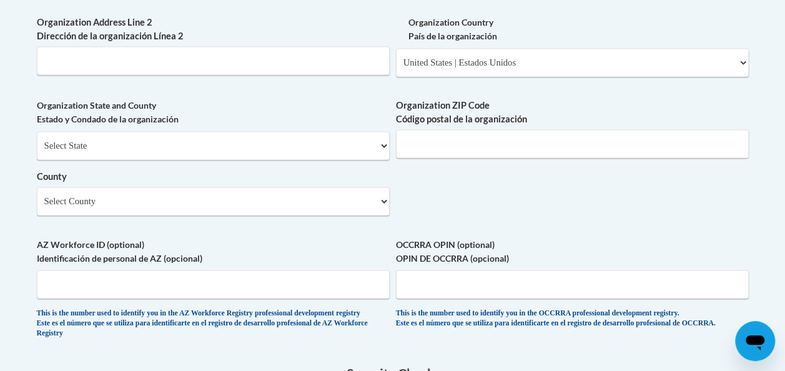
type input "770 N Main Street"
click at [191, 216] on select "Select County Alcona Alger Allegan Alpena Antrim Arenac Baraga Barry Bay Benzie…" at bounding box center [213, 201] width 353 height 29
select select "Baraga"
click at [37, 196] on select "Select County Alcona Alger Allegan Alpena Antrim Arenac Baraga Barry Bay Benzie…" at bounding box center [213, 201] width 353 height 29
click at [481, 140] on input "Organization ZIP Code Código postal de la organización" at bounding box center [572, 143] width 353 height 29
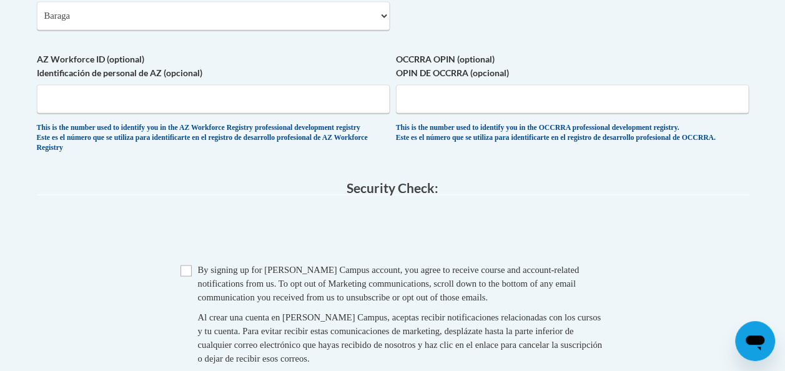
scroll to position [1145, 0]
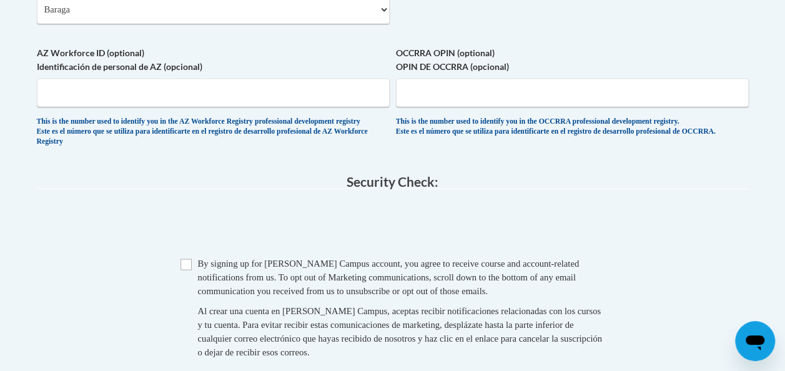
type input "49946"
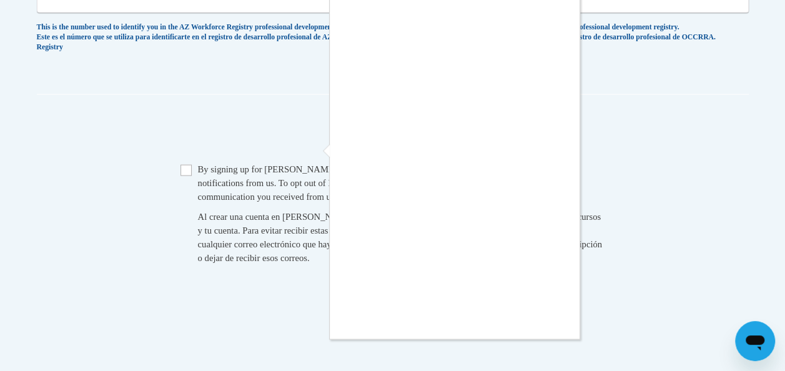
scroll to position [1247, 0]
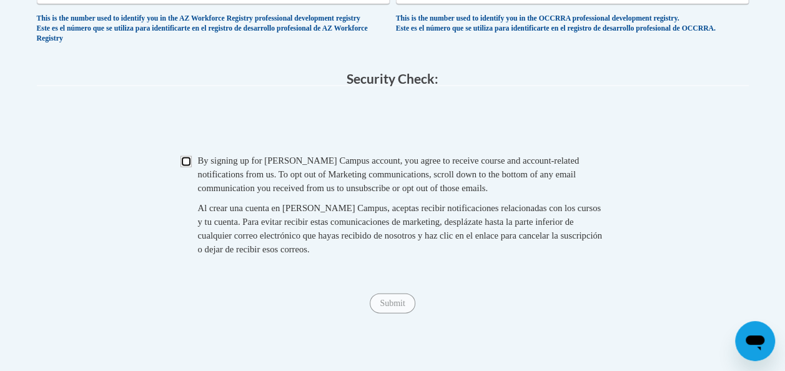
click at [182, 167] on input "Checkbox" at bounding box center [186, 161] width 11 height 11
checkbox input "true"
click at [407, 314] on input "Submit" at bounding box center [392, 304] width 45 height 20
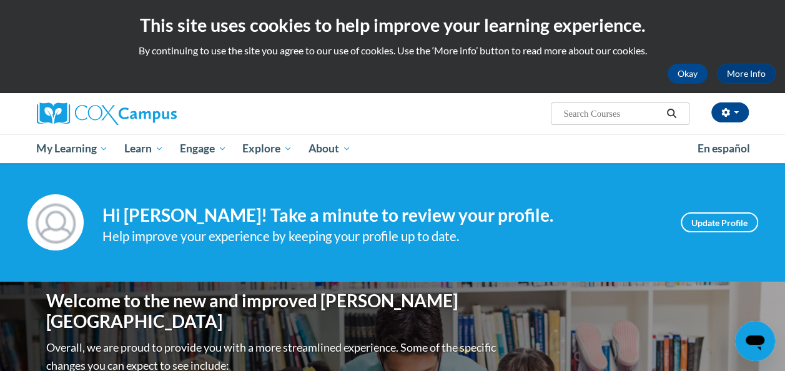
click at [607, 121] on span "Search Search..." at bounding box center [620, 113] width 138 height 22
click at [607, 120] on input "Search..." at bounding box center [612, 113] width 100 height 15
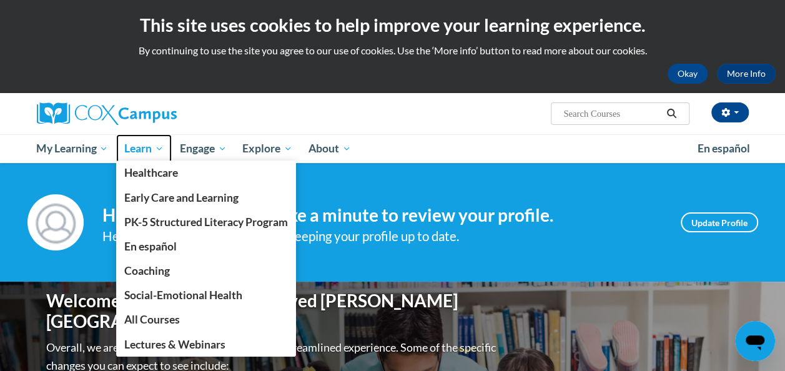
click at [154, 141] on link "Learn" at bounding box center [144, 148] width 56 height 29
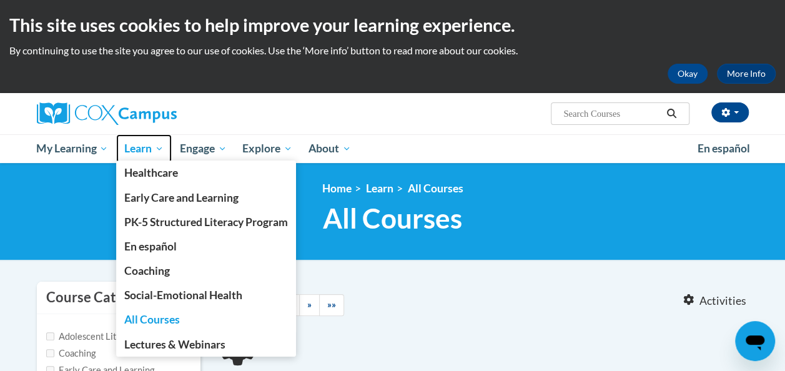
click at [146, 152] on span "Learn" at bounding box center [143, 148] width 39 height 15
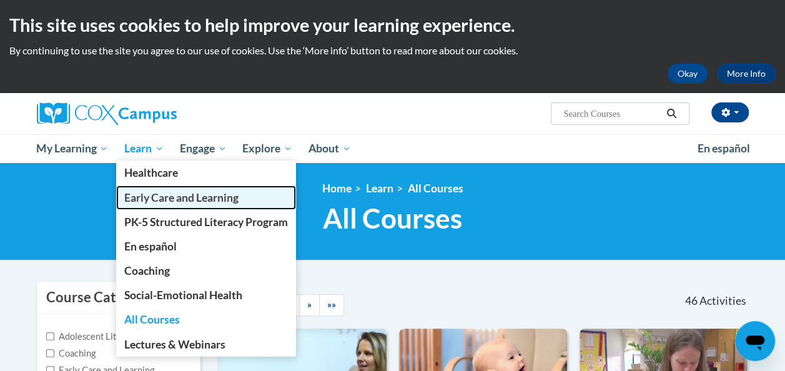
click at [186, 206] on link "Early Care and Learning" at bounding box center [206, 198] width 180 height 24
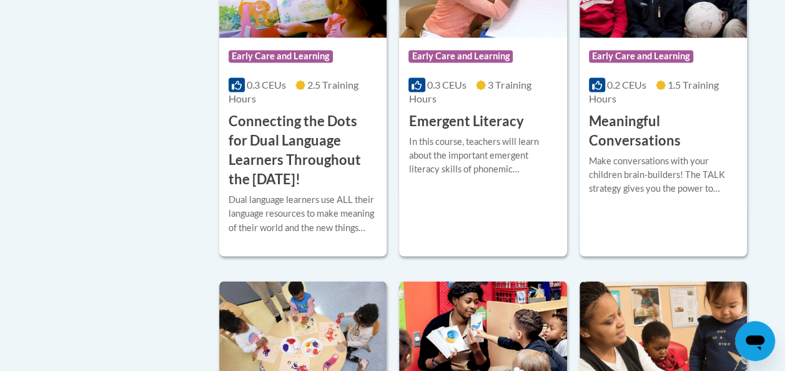
scroll to position [1162, 0]
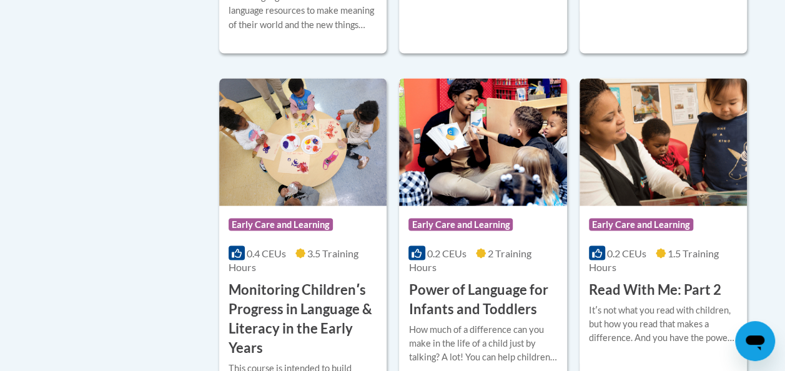
click at [447, 280] on h3 "Power of Language for Infants and Toddlers" at bounding box center [483, 299] width 149 height 39
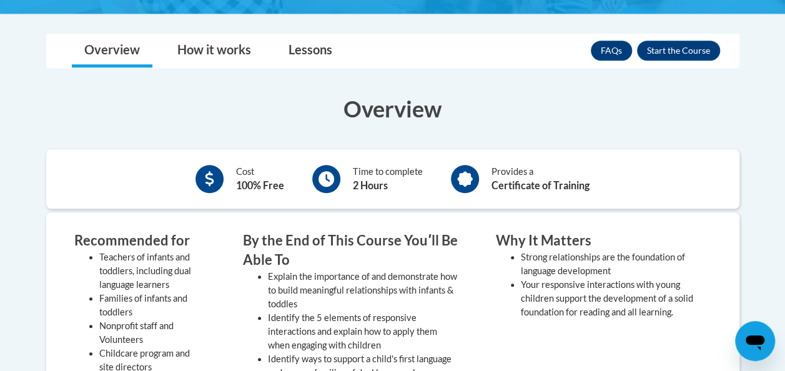
scroll to position [371, 0]
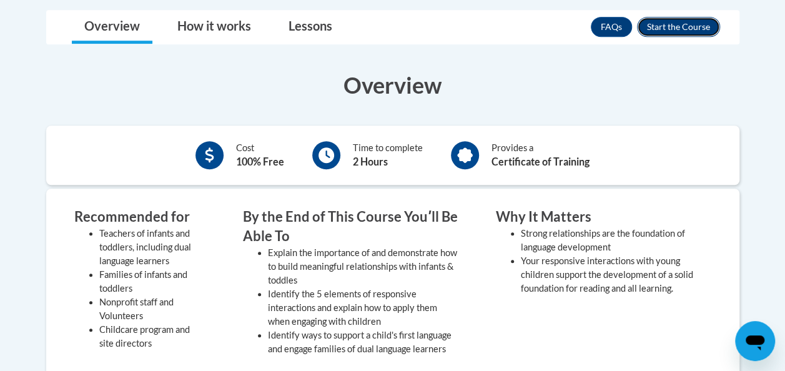
click at [680, 31] on button "Enroll" at bounding box center [678, 27] width 83 height 20
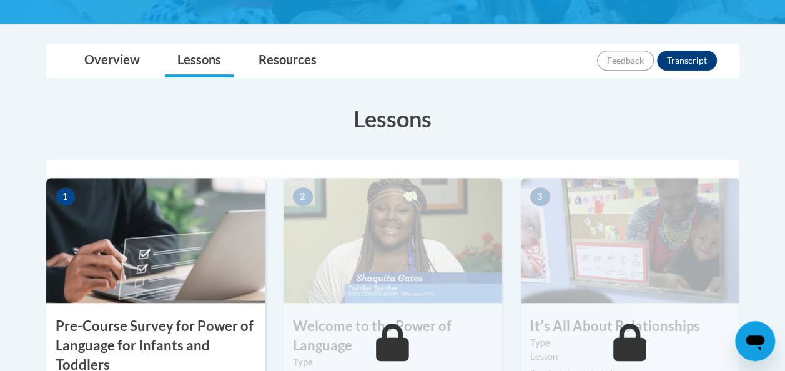
scroll to position [291, 0]
